Goal: Transaction & Acquisition: Purchase product/service

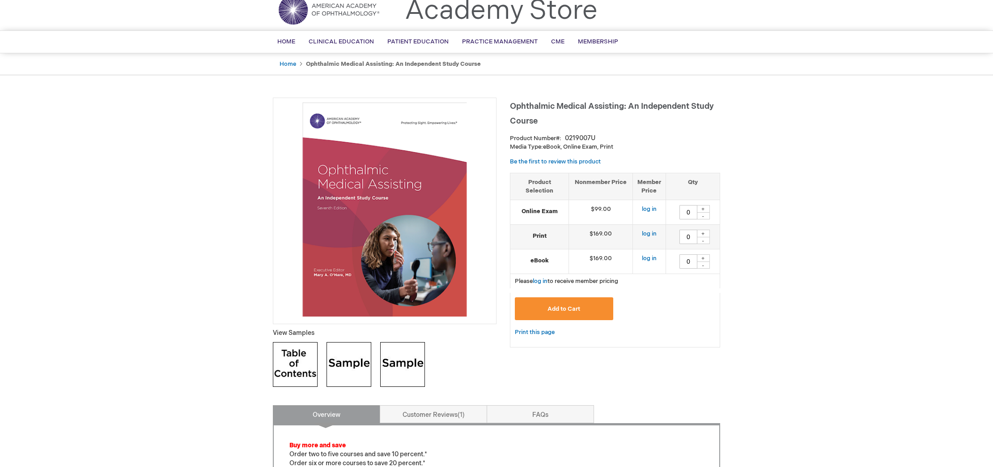
scroll to position [35, 0]
click at [704, 234] on div "+" at bounding box center [703, 233] width 13 height 8
type input "3"
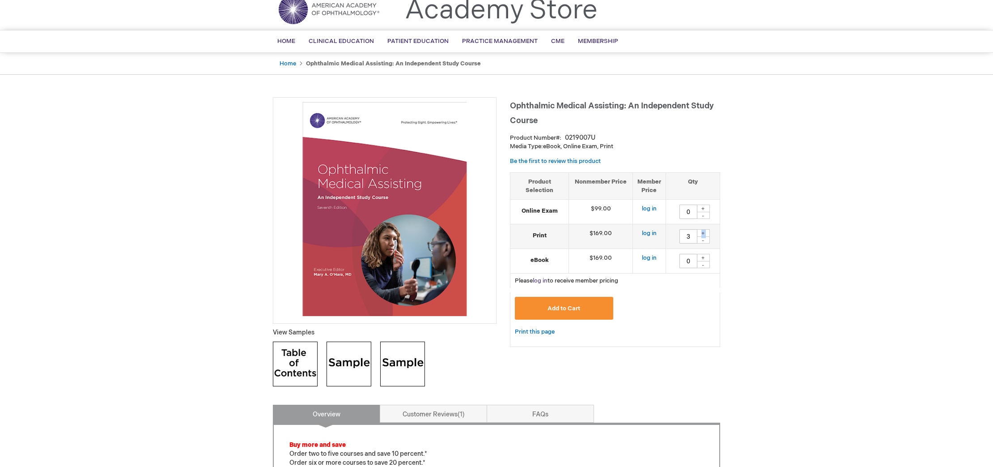
click at [546, 280] on link "log in" at bounding box center [540, 280] width 15 height 7
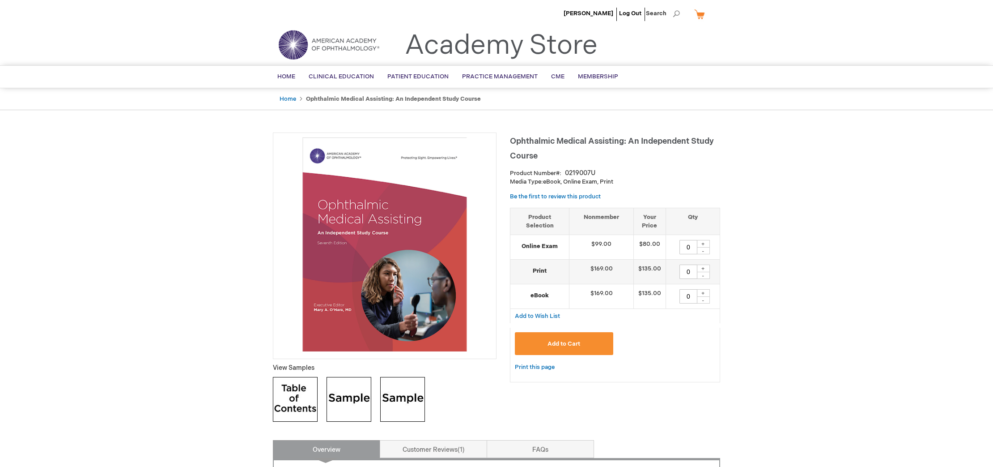
scroll to position [1, 0]
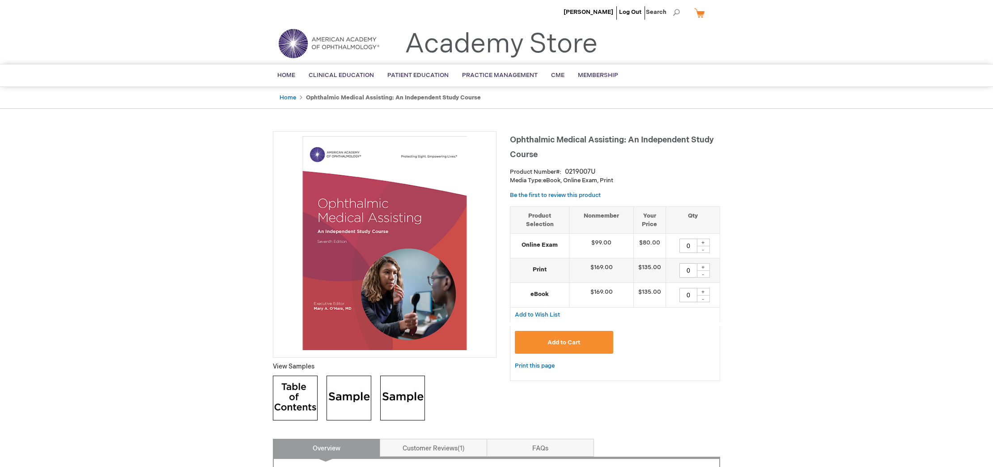
click at [703, 269] on div "+" at bounding box center [703, 267] width 13 height 8
type input "3"
click at [577, 341] on span "Add to Cart" at bounding box center [564, 342] width 33 height 7
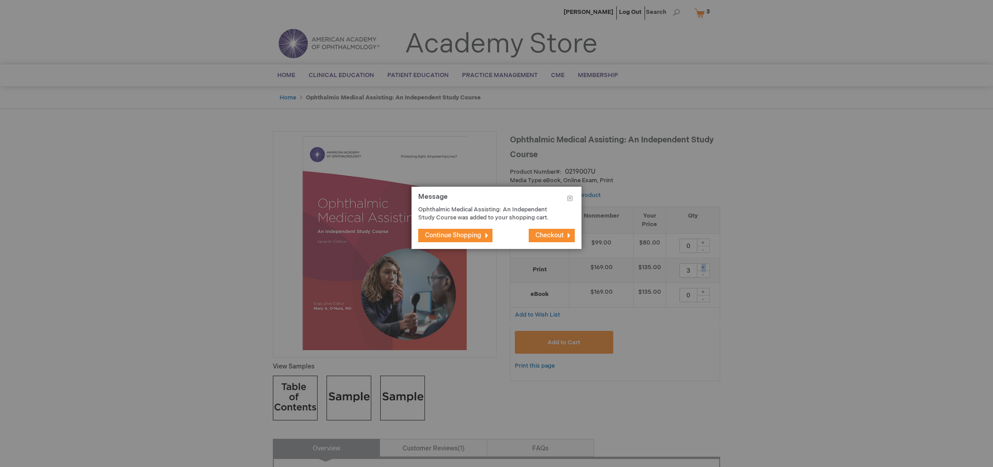
click at [539, 236] on span "Checkout" at bounding box center [550, 235] width 28 height 8
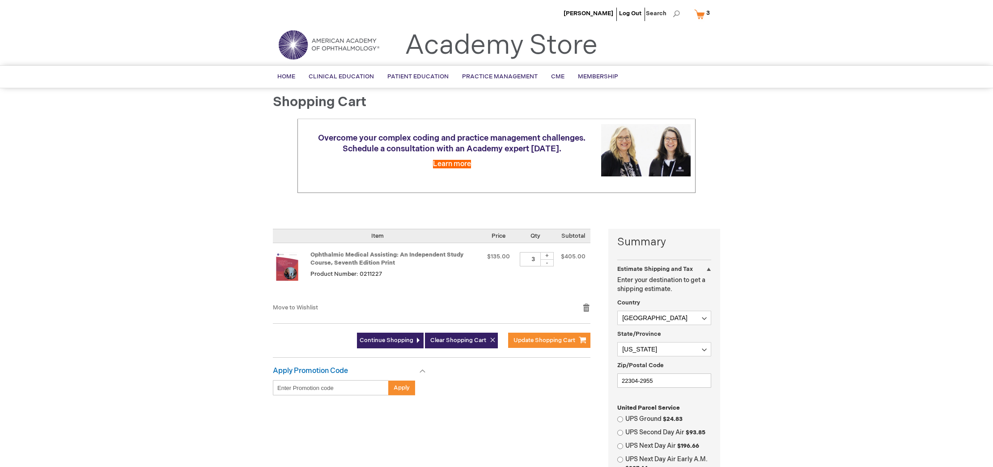
select select "US"
select select "61"
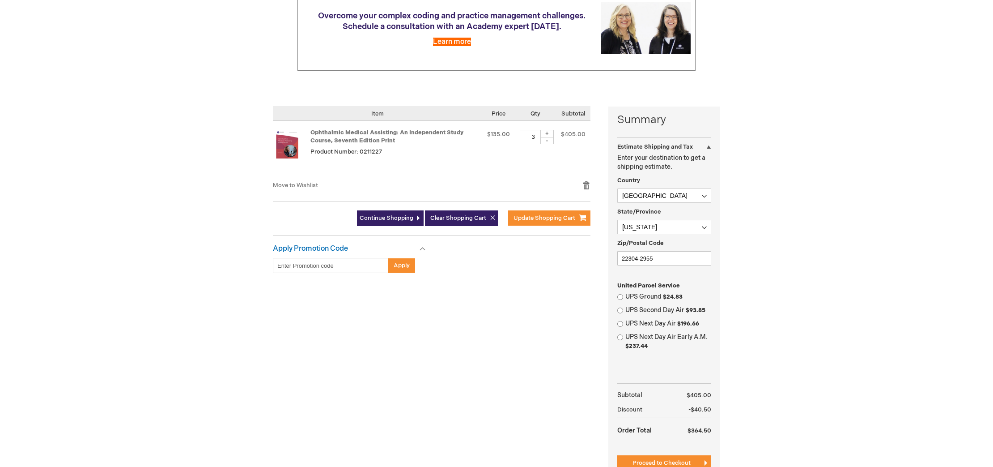
scroll to position [153, 0]
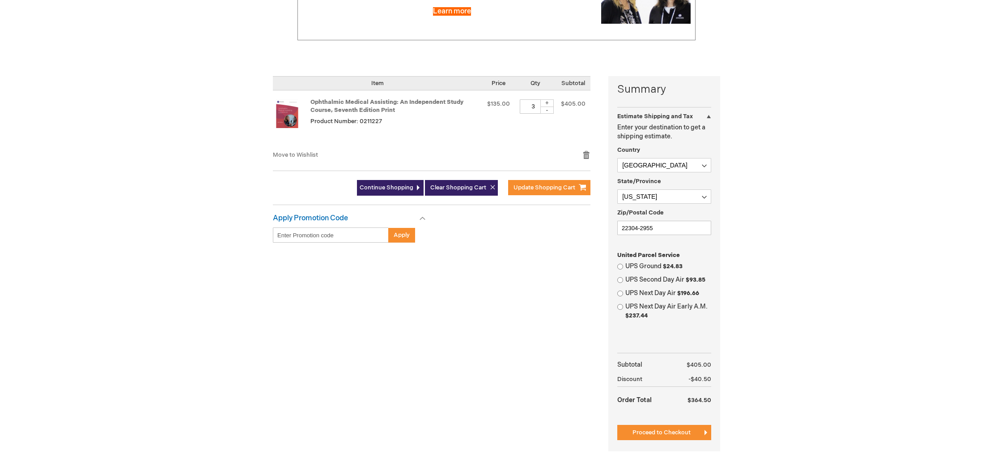
click at [634, 266] on label "UPS Ground $24.83" at bounding box center [669, 266] width 86 height 9
click at [623, 266] on input "UPS Ground $24.83" at bounding box center [621, 267] width 6 height 6
radio input "true"
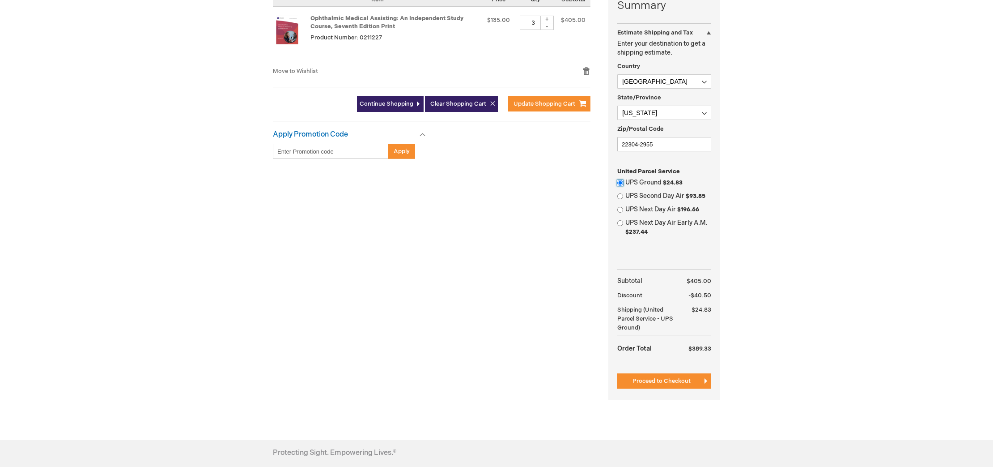
scroll to position [249, 0]
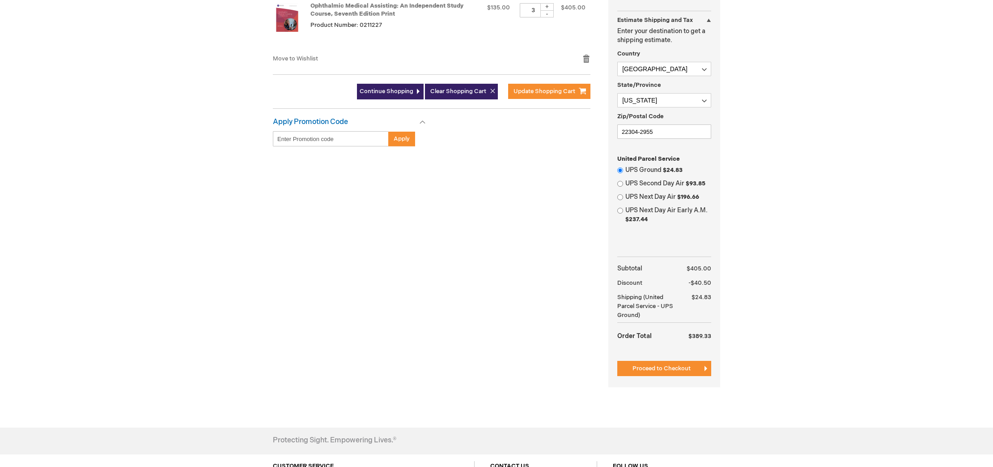
click at [648, 364] on button "Proceed to Checkout" at bounding box center [665, 368] width 94 height 15
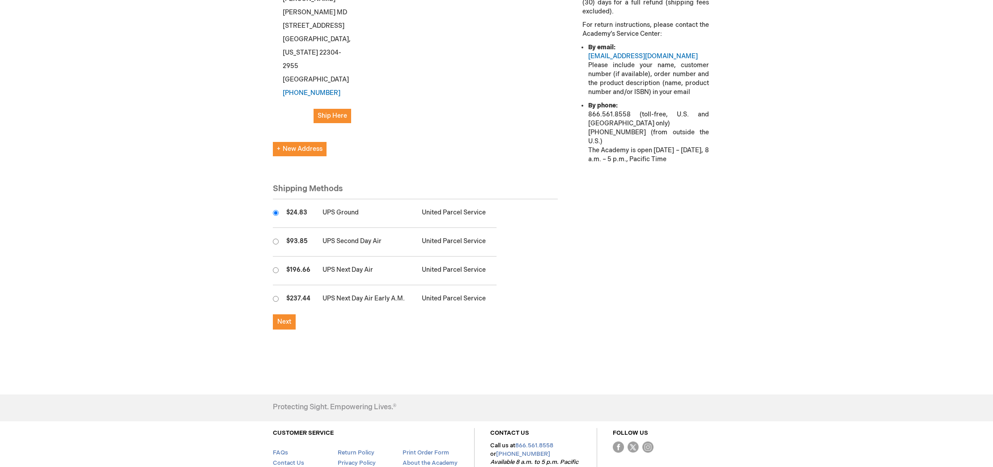
scroll to position [352, 0]
click at [284, 315] on span "Next" at bounding box center [284, 319] width 14 height 8
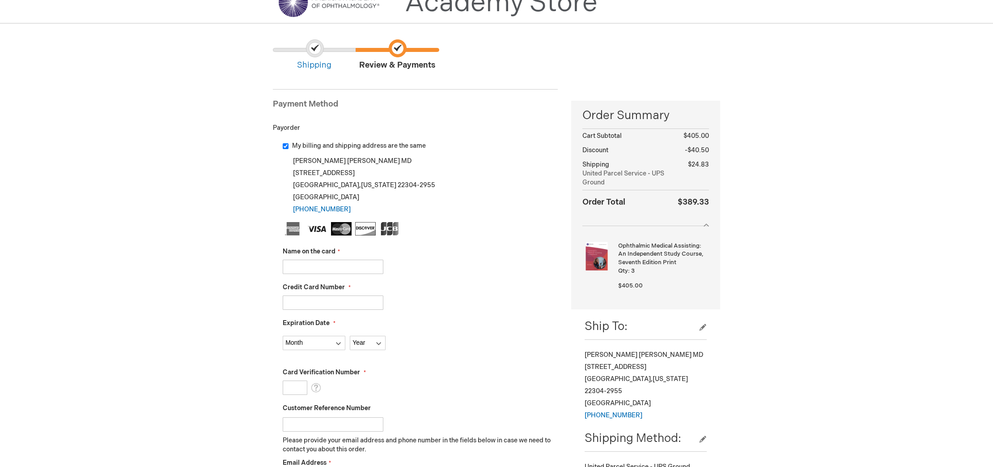
scroll to position [43, 0]
click at [328, 264] on input "Name on the card" at bounding box center [333, 266] width 101 height 14
type input "Sina J. Sabet"
click at [355, 307] on input "Credit Card Number" at bounding box center [333, 302] width 101 height 14
type input "4246315321995373"
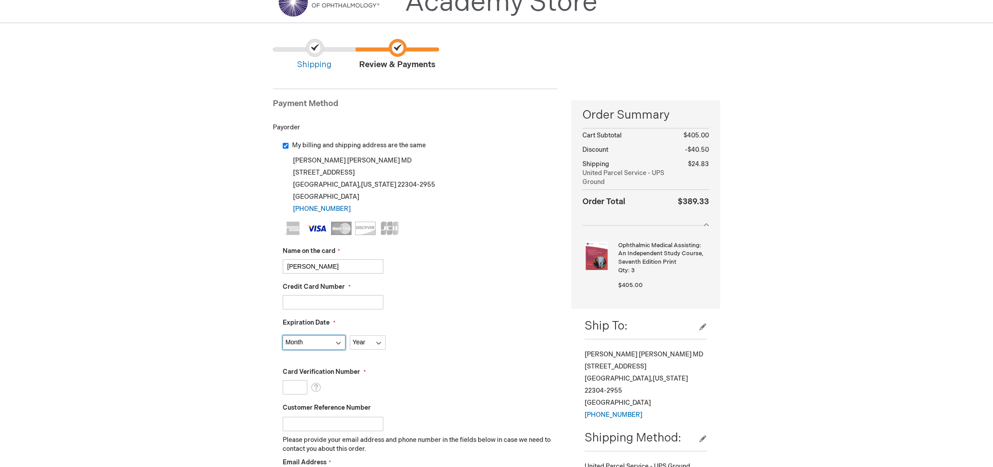
click at [332, 341] on select "Month 01 - January 02 - February 03 - March 04 - April 05 - May 06 - June 07 - …" at bounding box center [314, 342] width 63 height 14
select select "5"
click at [283, 335] on select "Month 01 - January 02 - February 03 - March 04 - April 05 - May 06 - June 07 - …" at bounding box center [314, 342] width 63 height 14
click at [368, 346] on select "Year 2025 2026 2027 2028 2029 2030 2031 2032 2033 2034 2035" at bounding box center [368, 342] width 36 height 14
select select "2028"
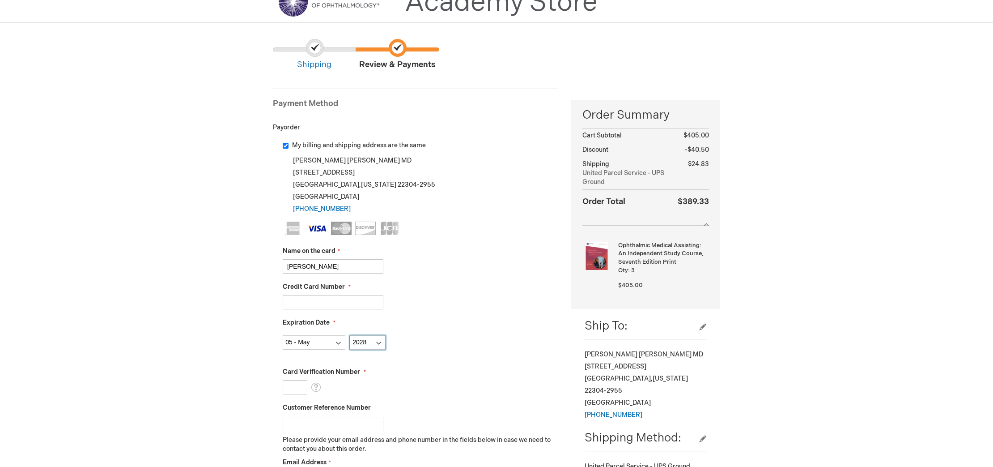
click at [350, 335] on select "Year 2025 2026 2027 2028 2029 2030 2031 2032 2033 2034 2035" at bounding box center [368, 342] width 36 height 14
click at [288, 386] on input "Card Verification Number" at bounding box center [295, 387] width 25 height 14
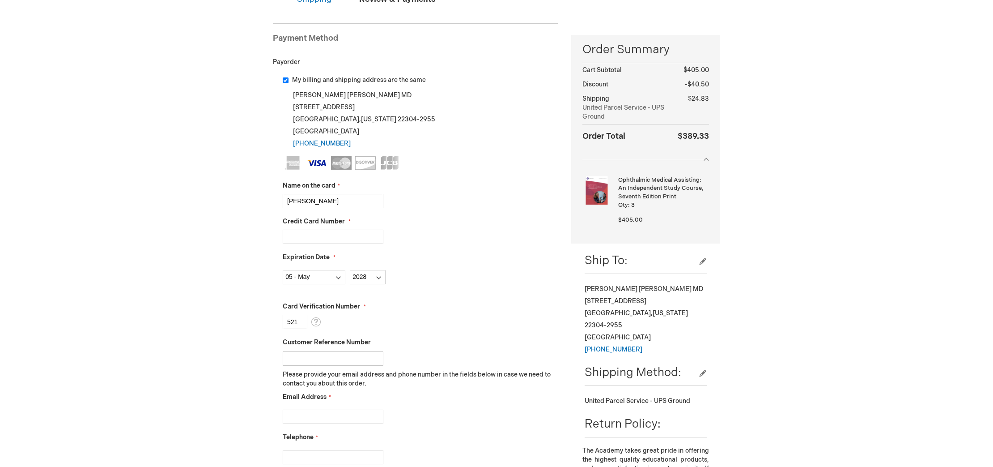
scroll to position [113, 0]
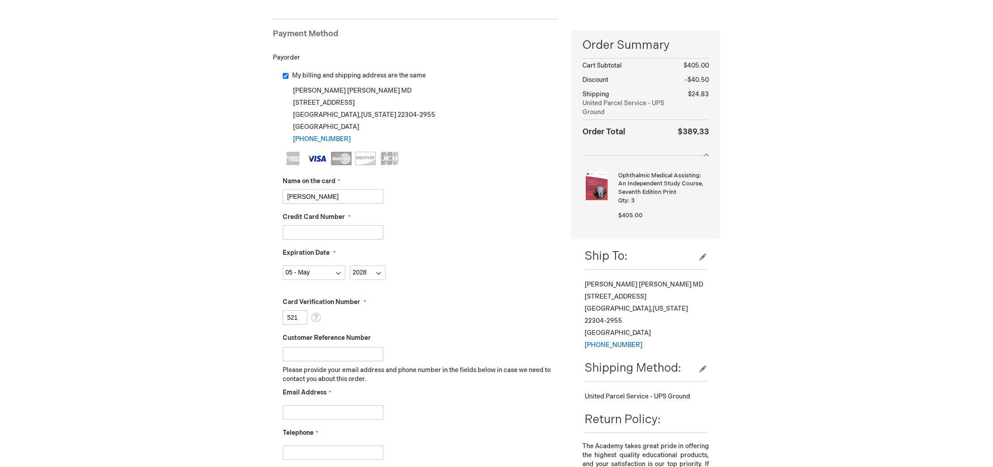
type input "521"
click at [288, 353] on input "Customer Reference Number" at bounding box center [333, 354] width 101 height 14
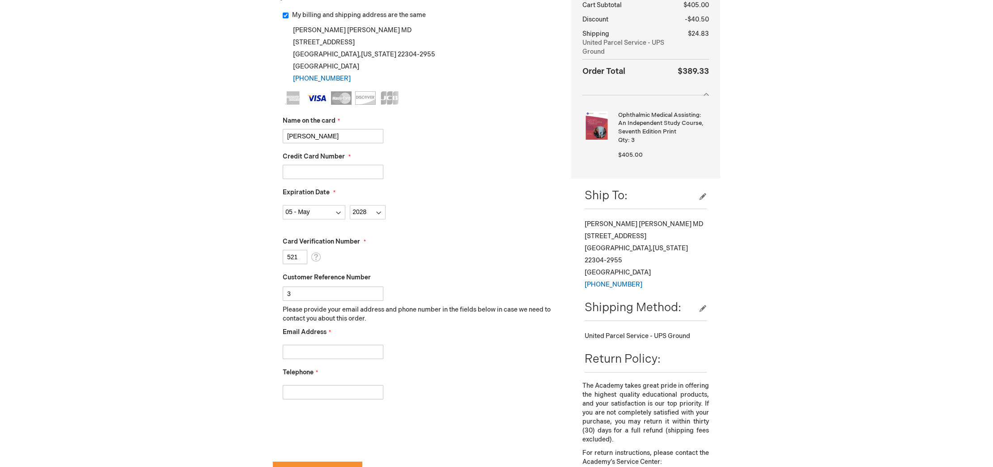
scroll to position [187, 0]
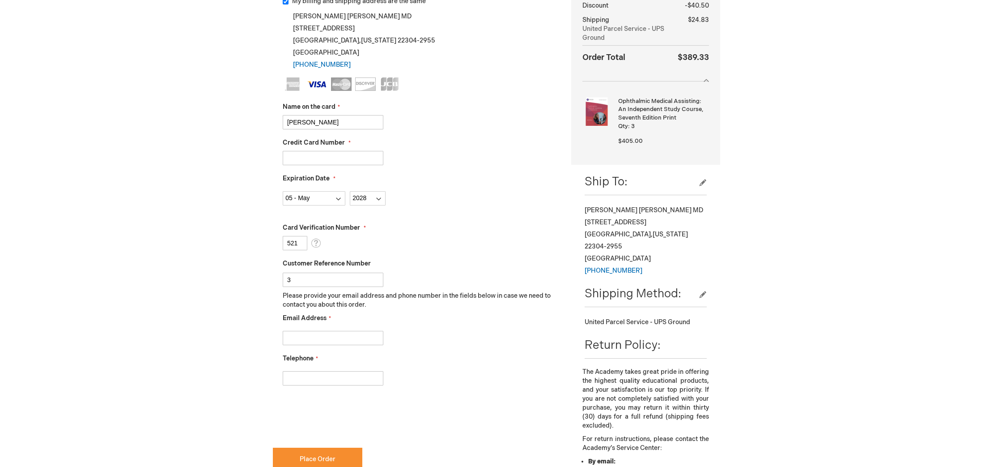
type input "3"
click at [303, 335] on input "Email Address" at bounding box center [333, 338] width 101 height 14
type input "ophthbusinessmail@gmail.com"
click at [332, 374] on input "Telephone" at bounding box center [333, 378] width 101 height 14
type input "7033709411"
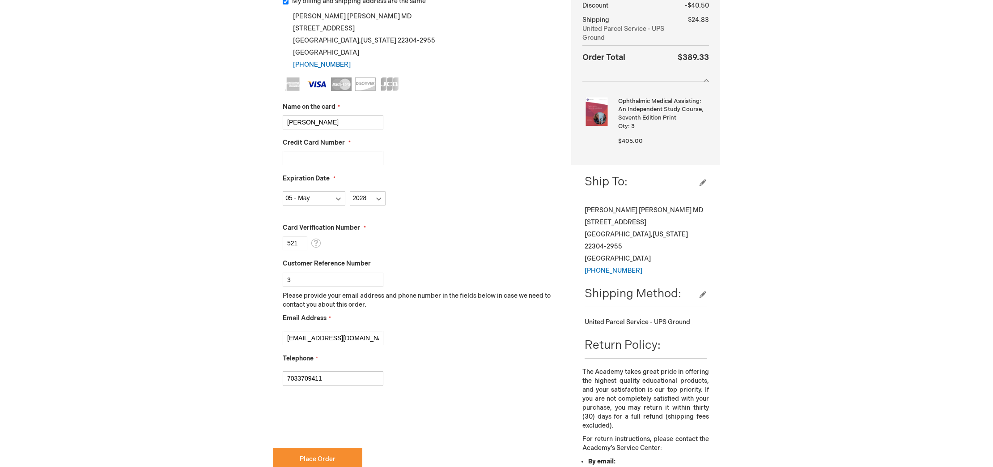
checkbox input "true"
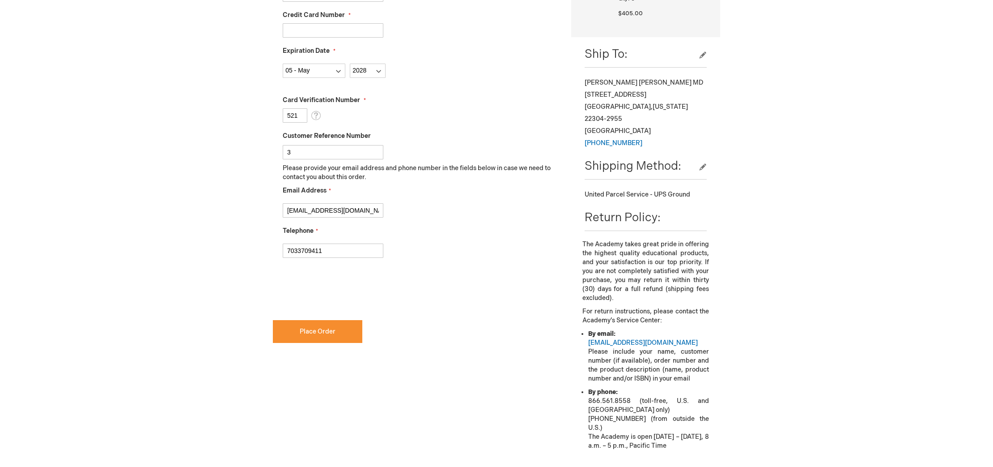
scroll to position [318, 0]
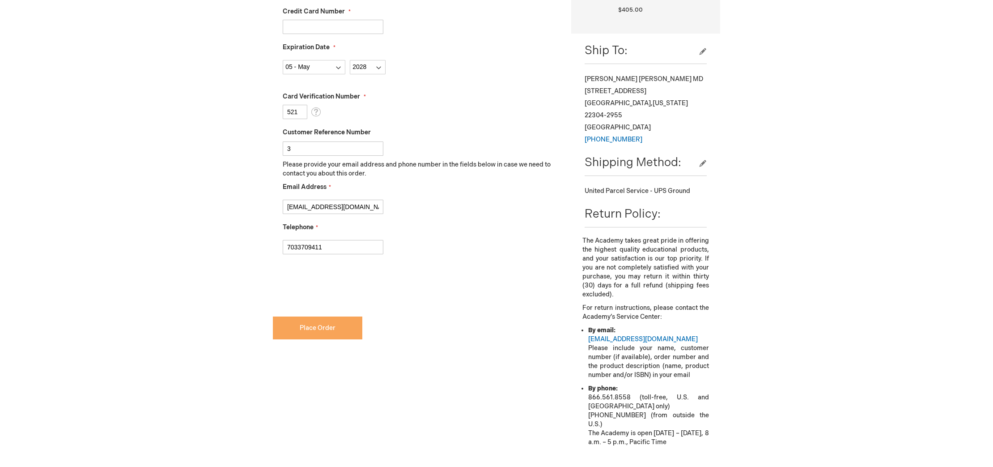
click at [306, 322] on button "Place Order" at bounding box center [317, 327] width 89 height 23
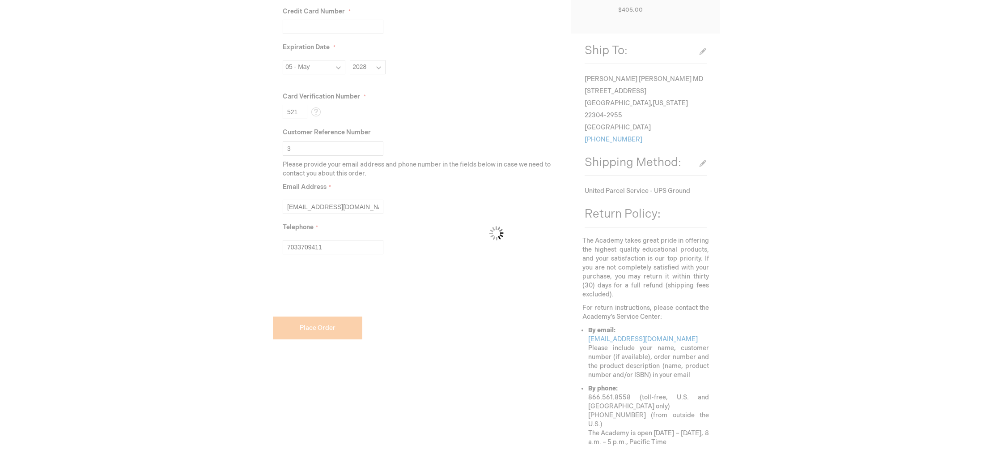
scroll to position [318, 0]
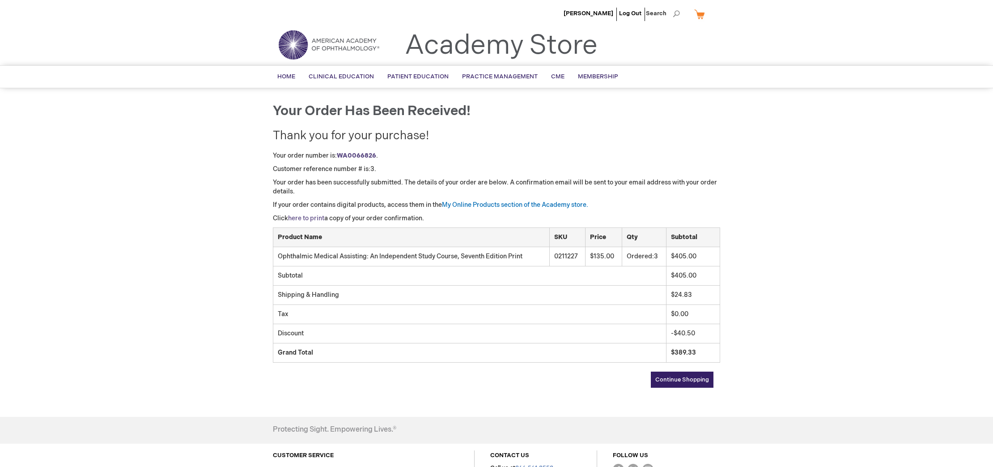
click at [321, 217] on link "here to print" at bounding box center [306, 218] width 36 height 8
